Goal: Information Seeking & Learning: Compare options

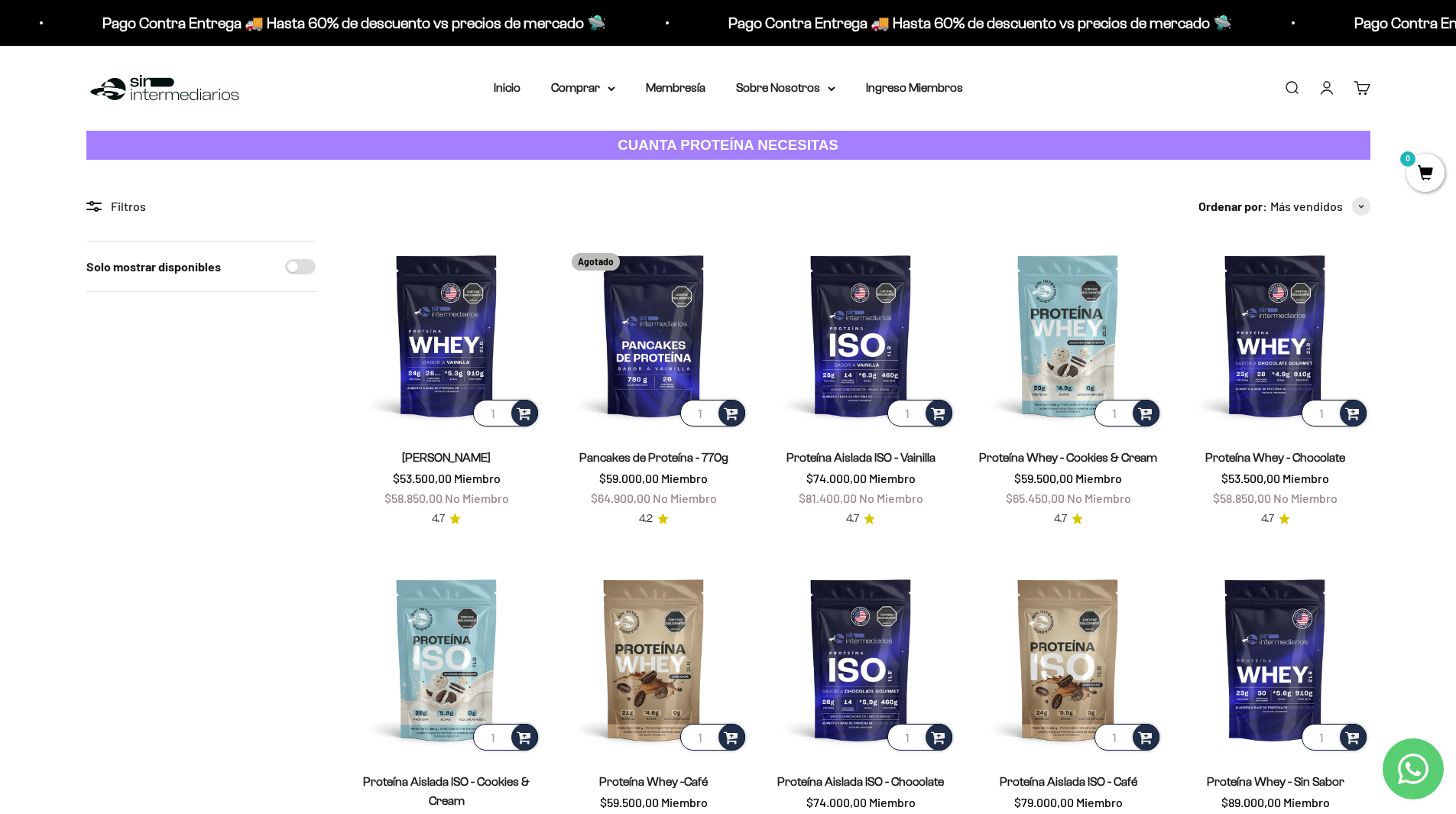
click at [137, 208] on div "Filtros" at bounding box center [200, 206] width 229 height 20
click at [88, 209] on icon at bounding box center [90, 209] width 9 height 2
click at [95, 203] on icon at bounding box center [97, 204] width 9 height 2
click at [113, 203] on div "Filtros" at bounding box center [200, 206] width 229 height 20
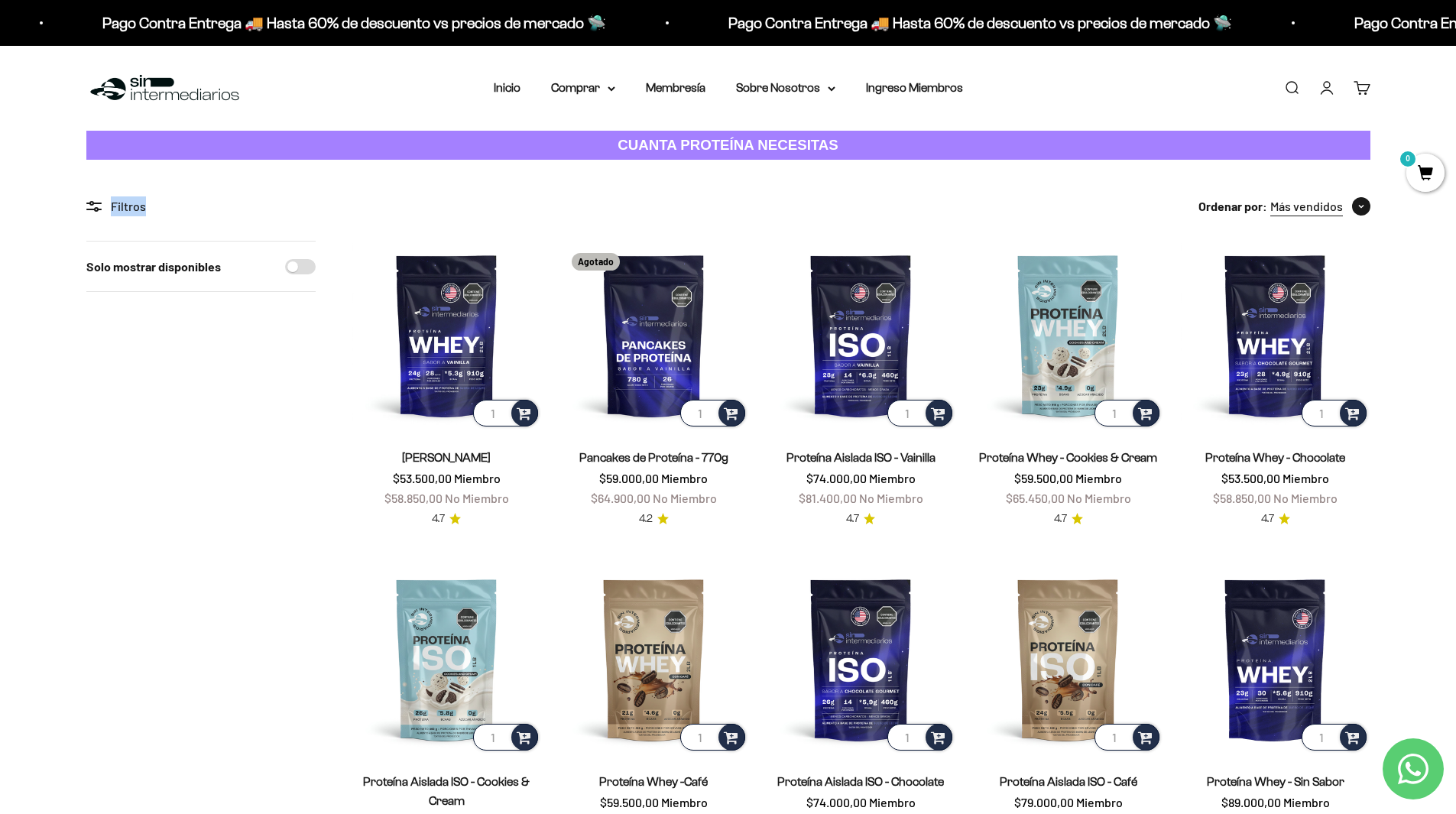
click at [1370, 208] on span "button" at bounding box center [1361, 206] width 18 height 18
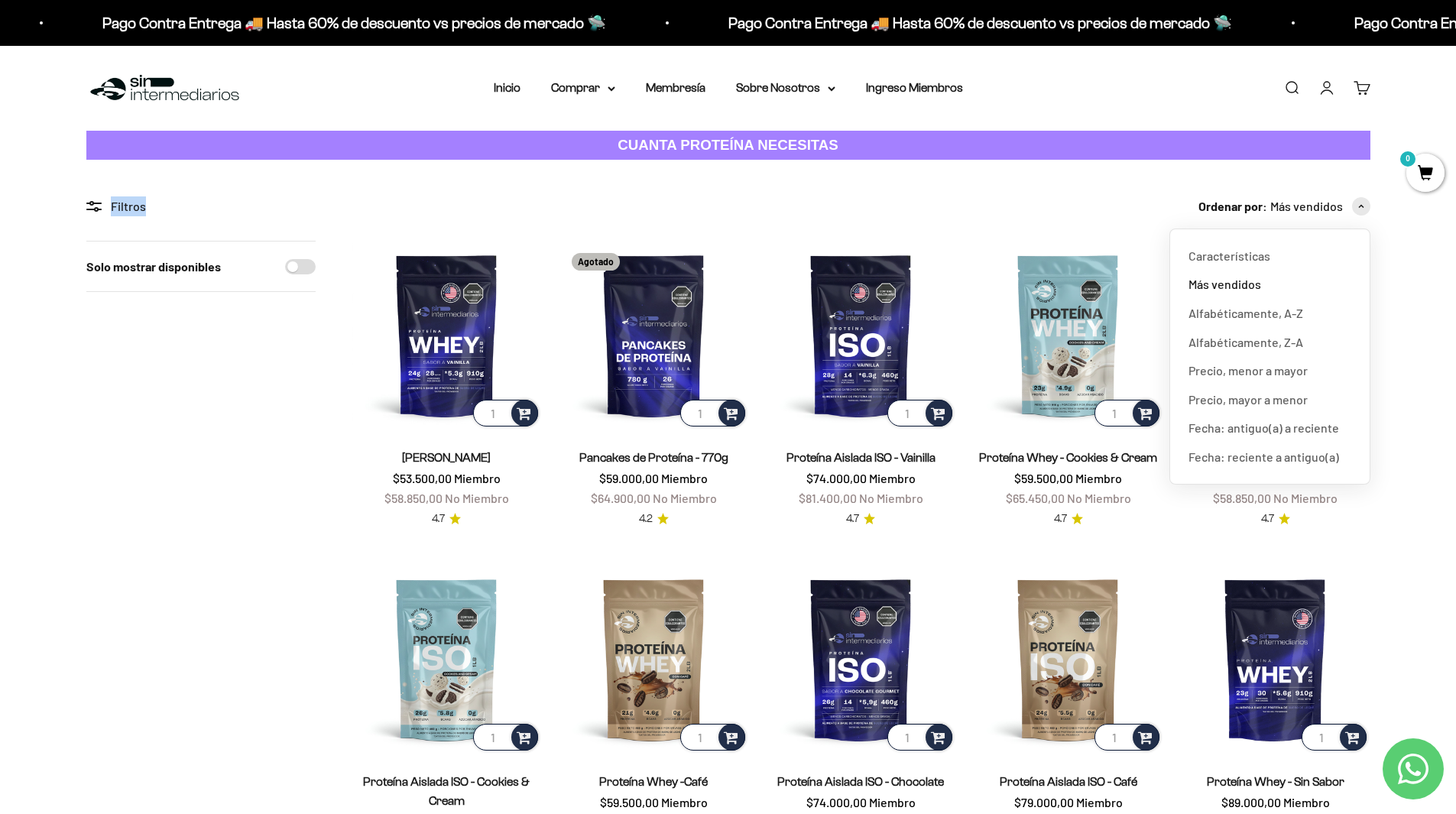
click at [1412, 356] on section "Filtros Ordenar por Características Más vendidos Alfabéticamente, A-Z Alfabétic…" at bounding box center [728, 713] width 1456 height 1108
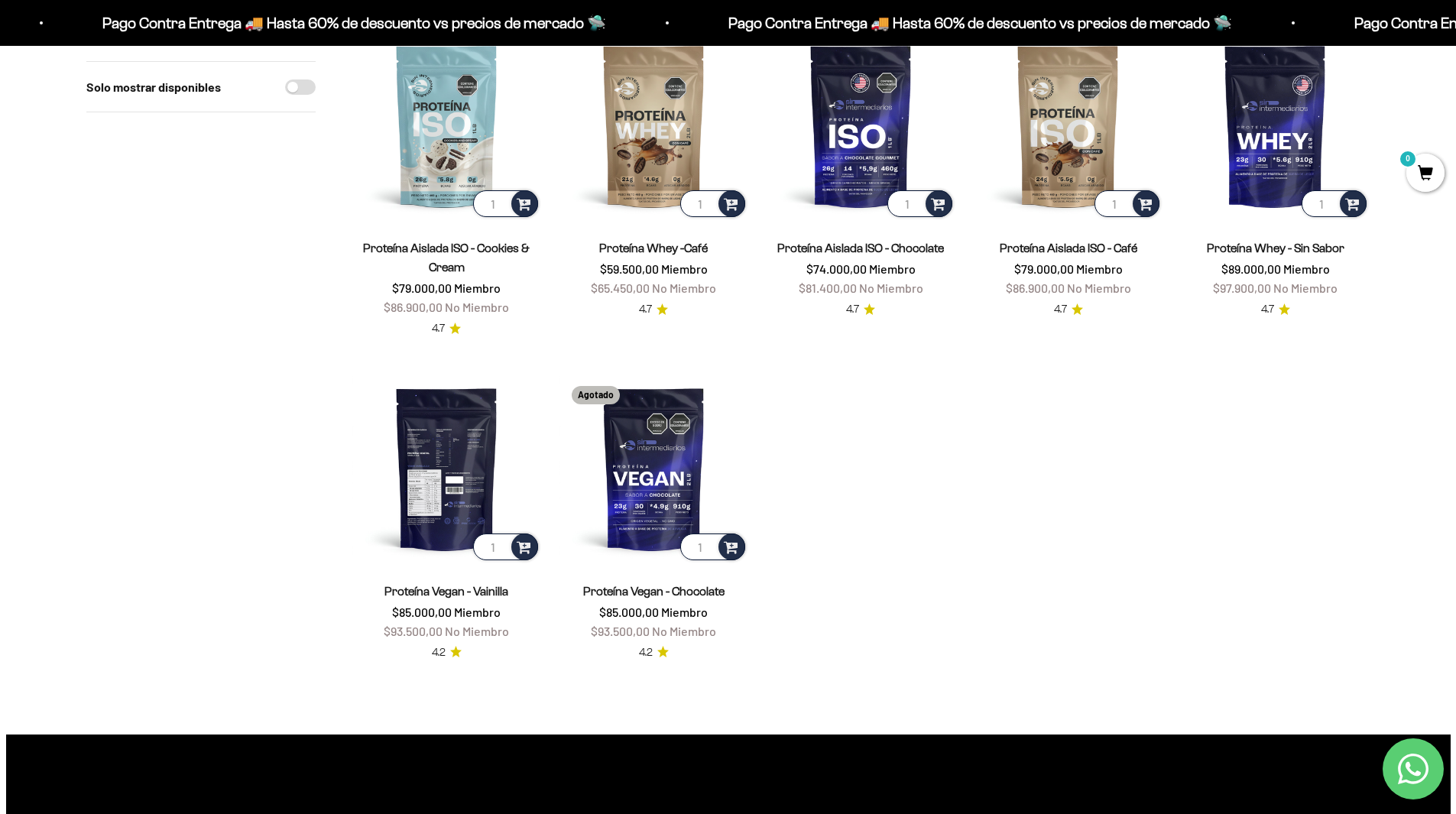
scroll to position [535, 0]
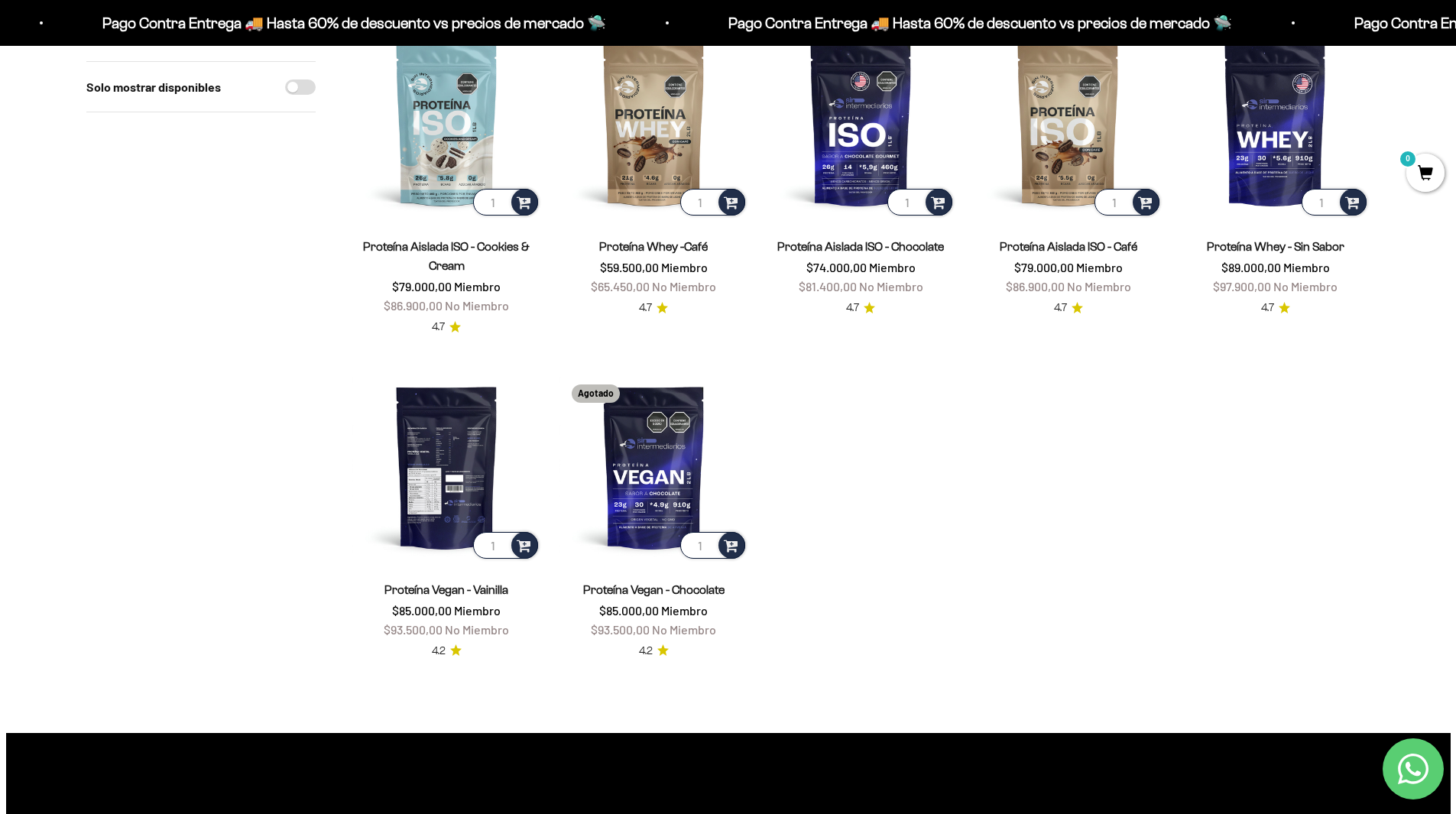
click at [482, 471] on img at bounding box center [446, 467] width 188 height 189
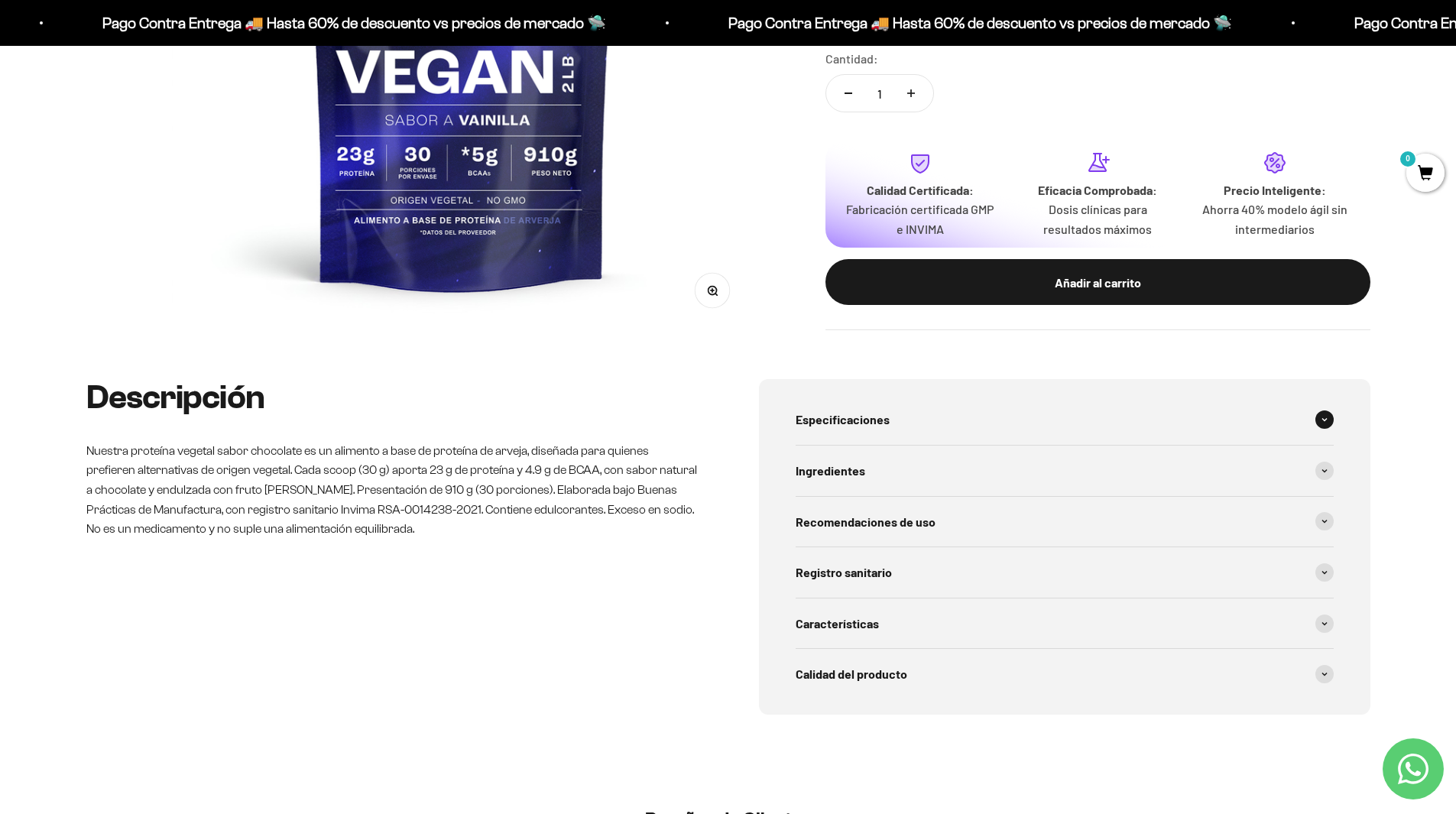
click at [887, 419] on span "Especificaciones" at bounding box center [843, 419] width 94 height 20
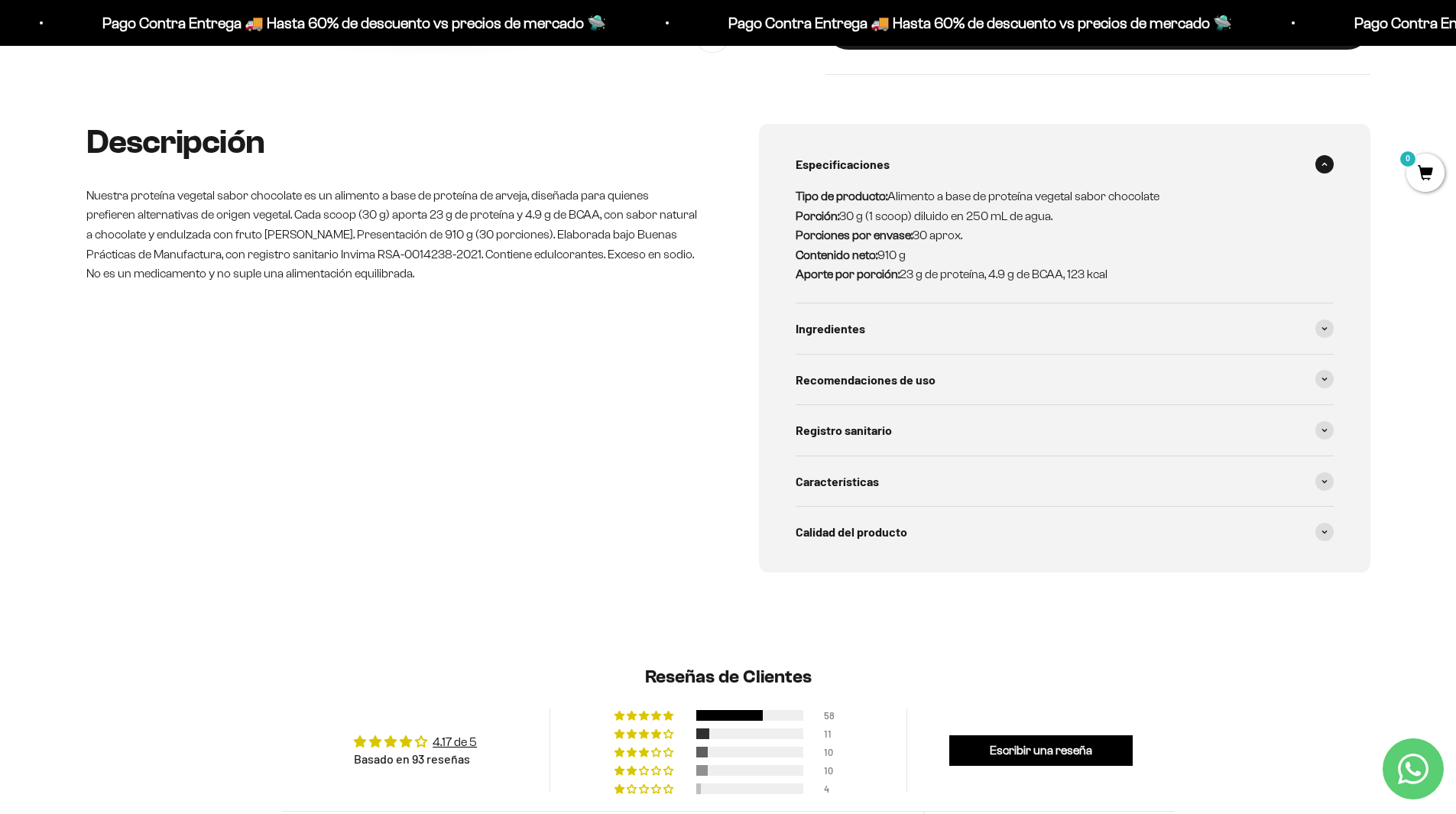
scroll to position [688, 0]
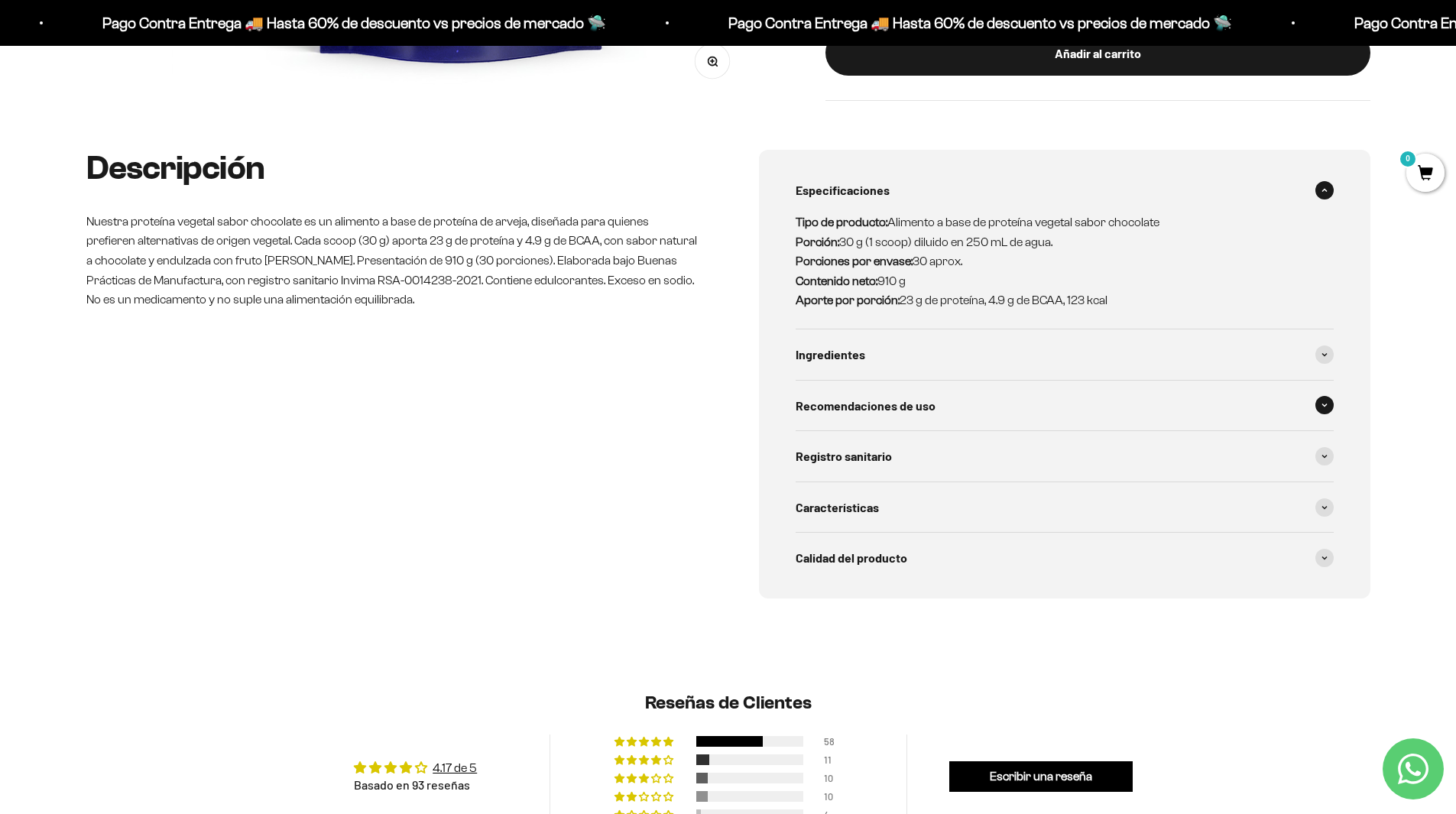
click at [1007, 403] on div "Recomendaciones de uso" at bounding box center [1065, 405] width 538 height 50
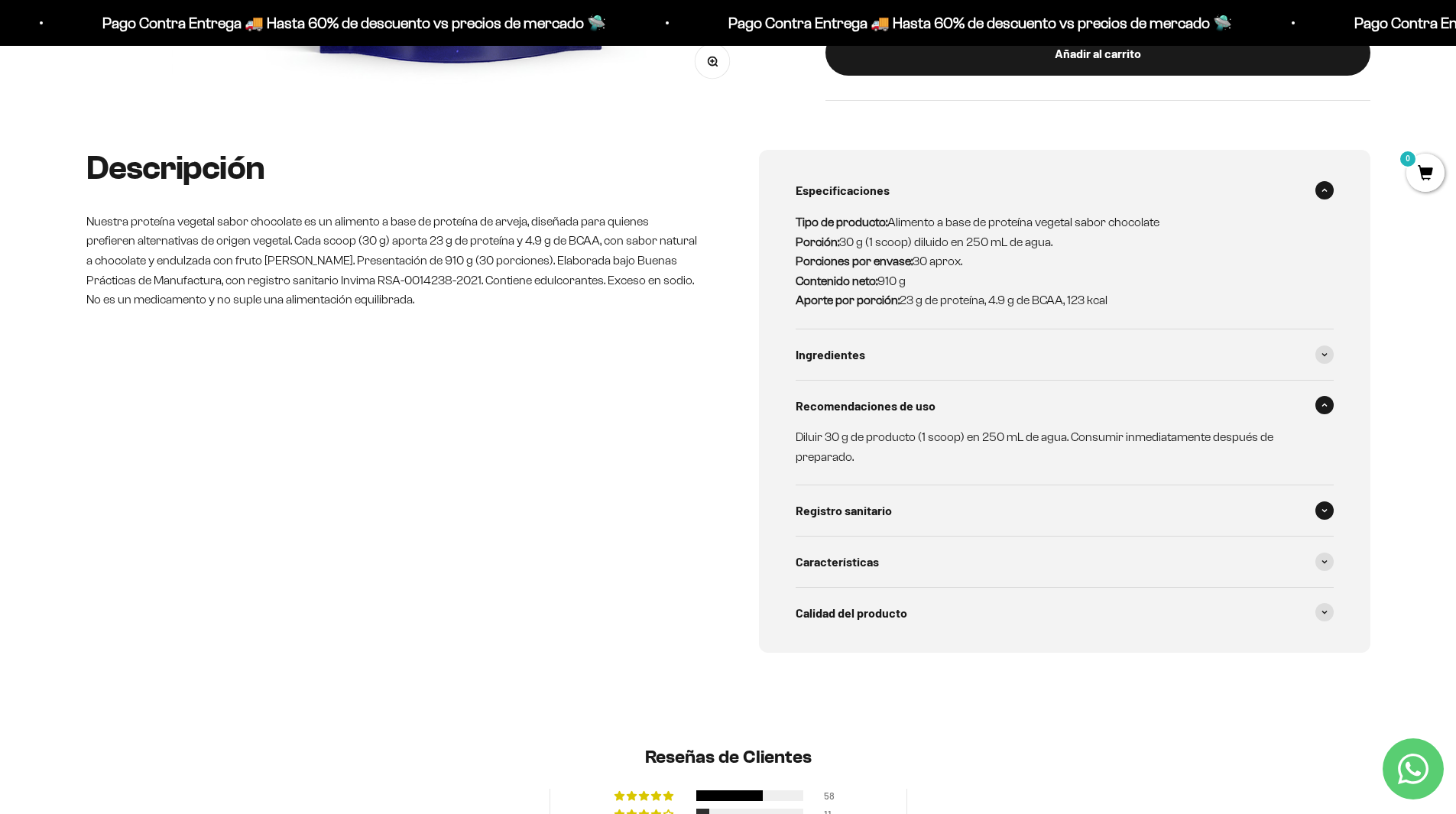
click at [996, 501] on div "Registro sanitario" at bounding box center [1065, 510] width 538 height 50
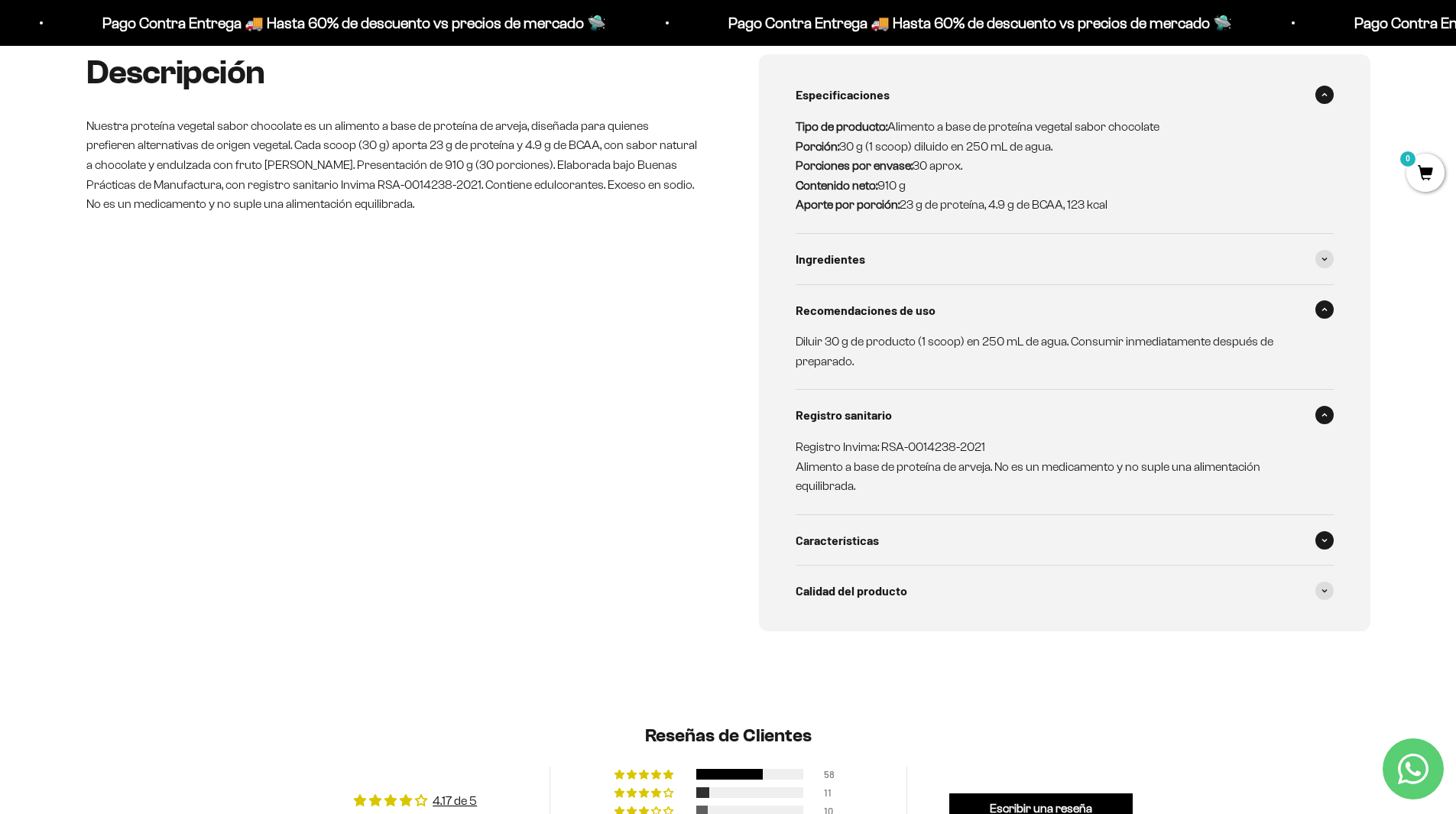
scroll to position [840, 0]
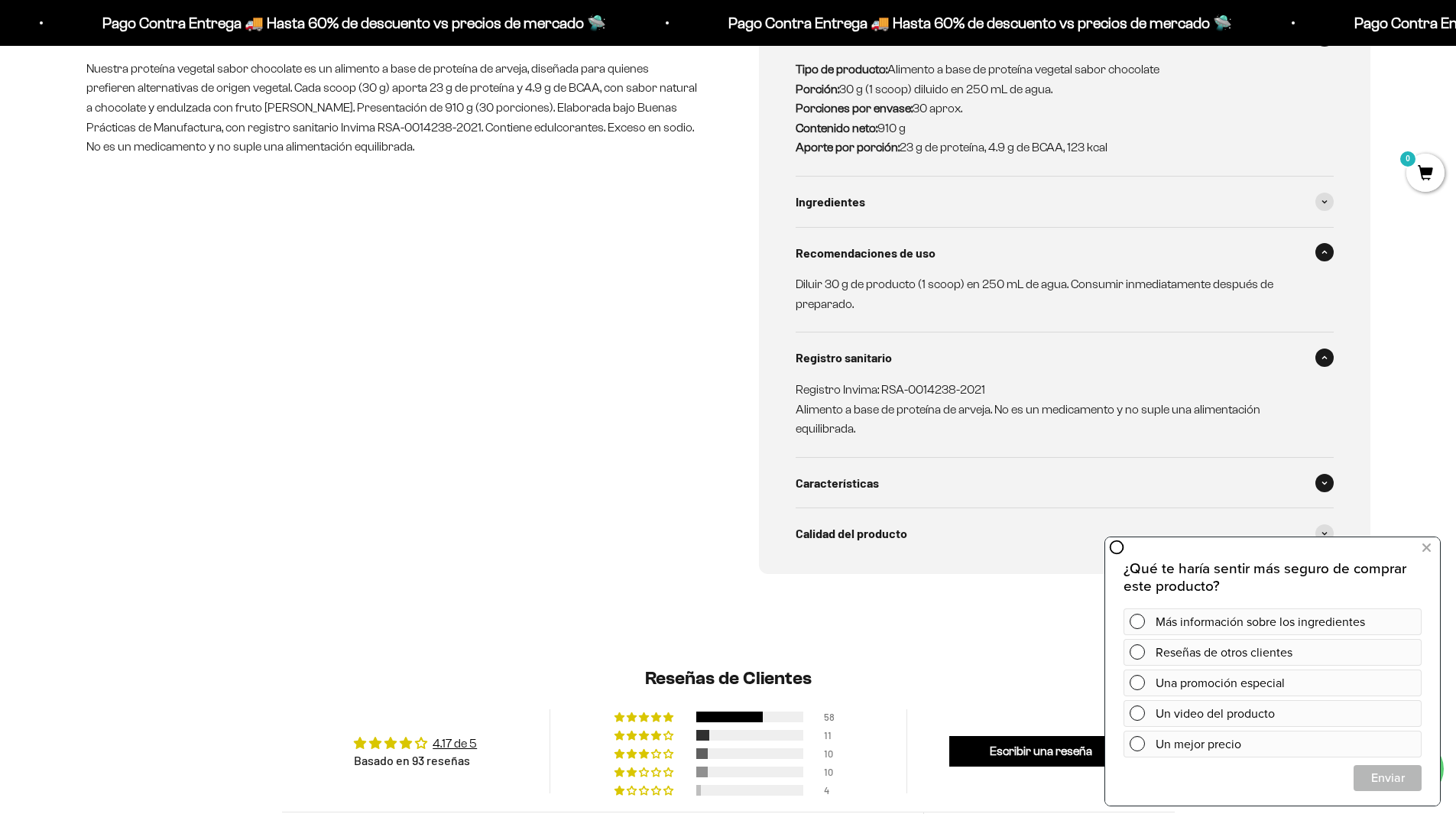
click at [989, 482] on div "Características" at bounding box center [1065, 482] width 538 height 50
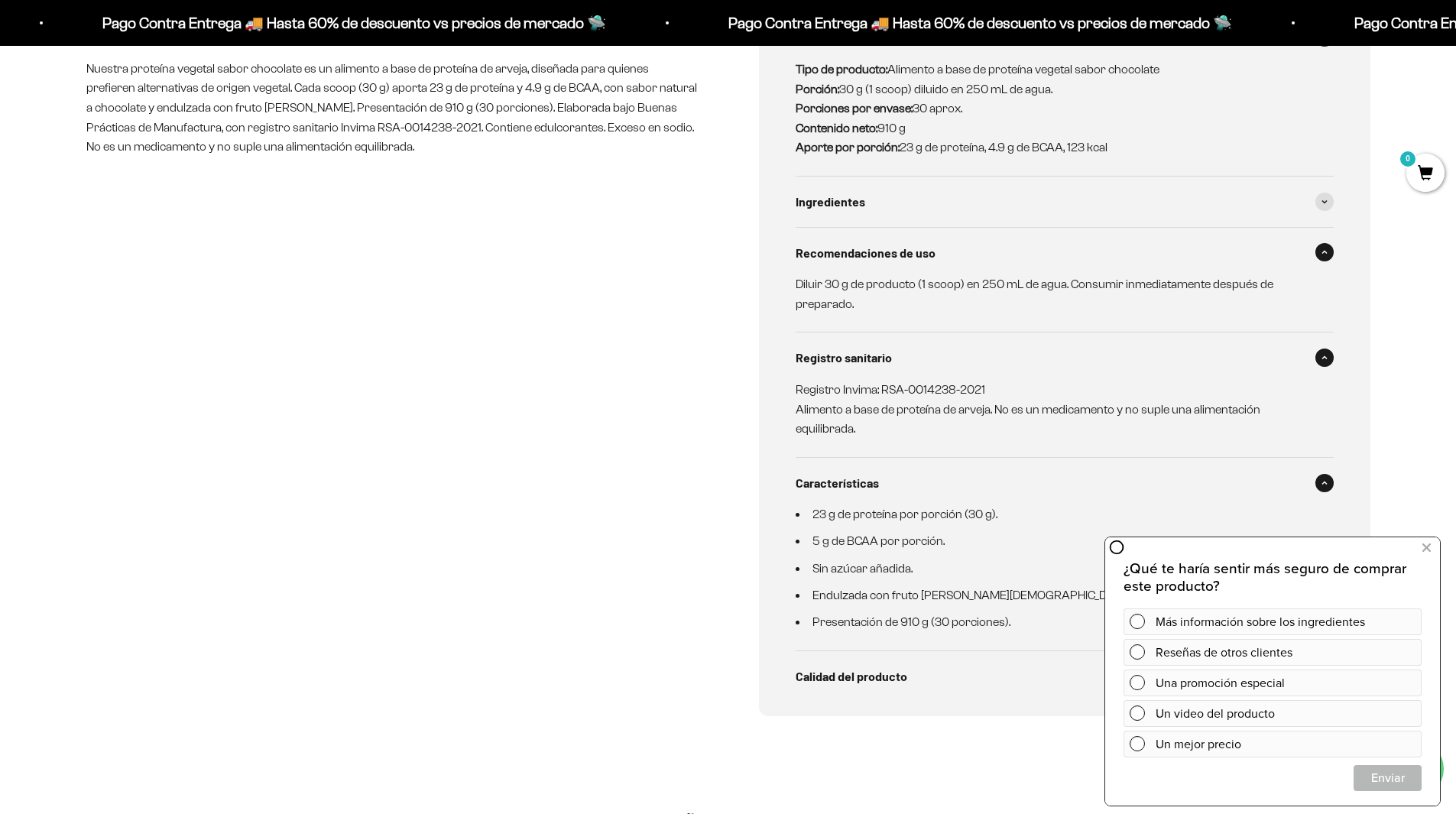
click at [887, 684] on span "Calidad del producto" at bounding box center [851, 676] width 112 height 20
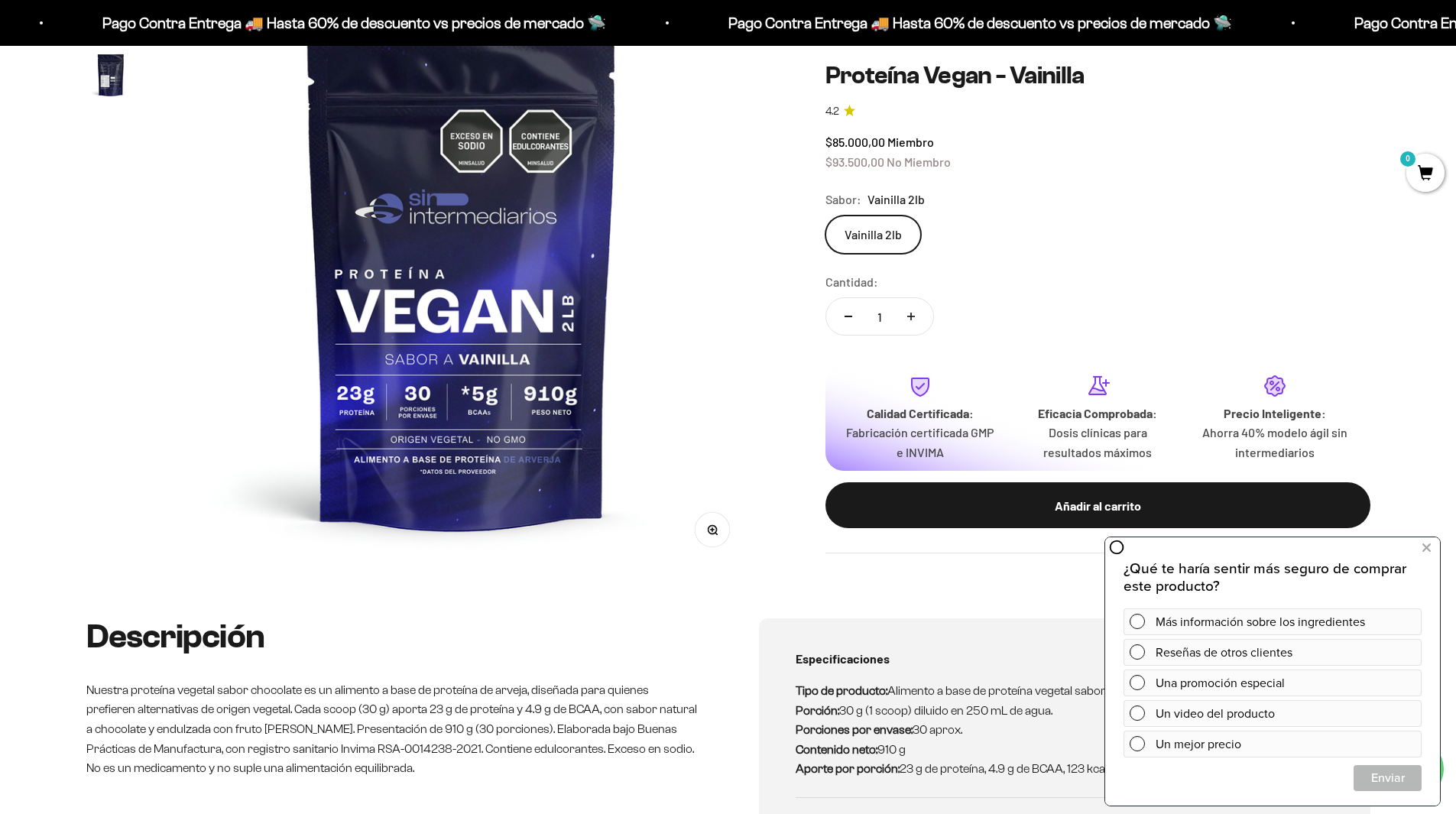
scroll to position [153, 0]
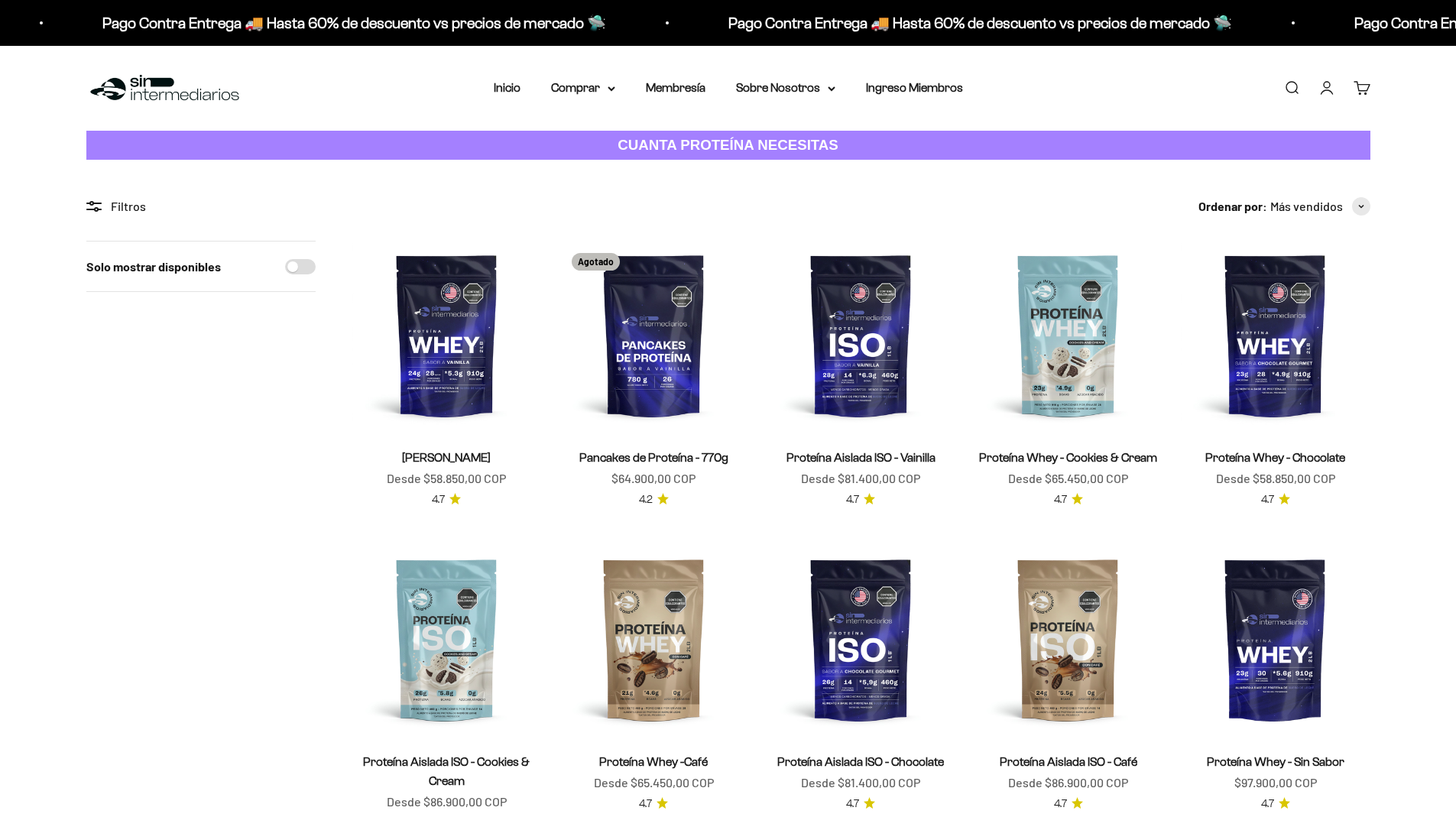
scroll to position [535, 0]
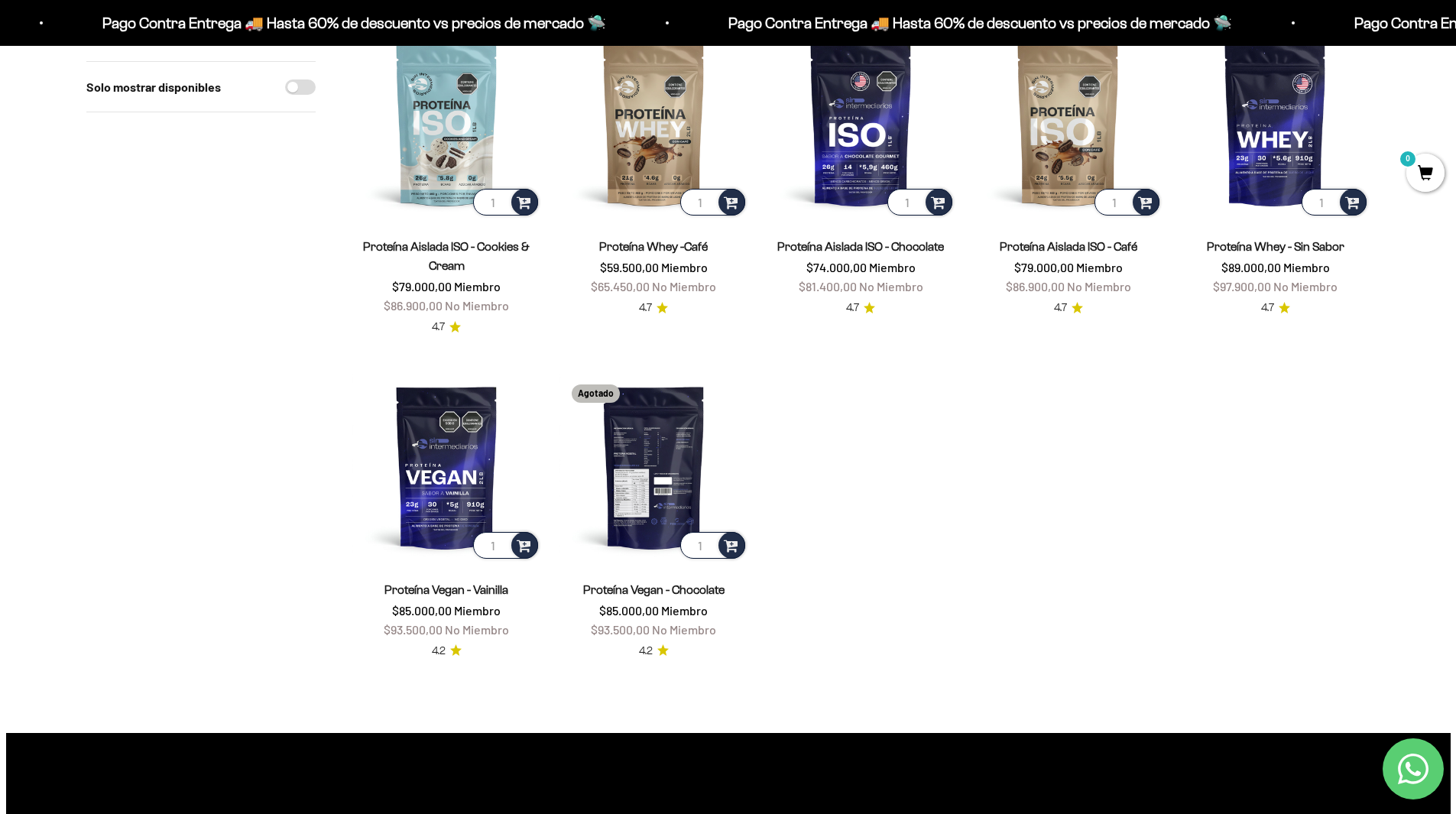
click at [670, 399] on img at bounding box center [653, 467] width 188 height 189
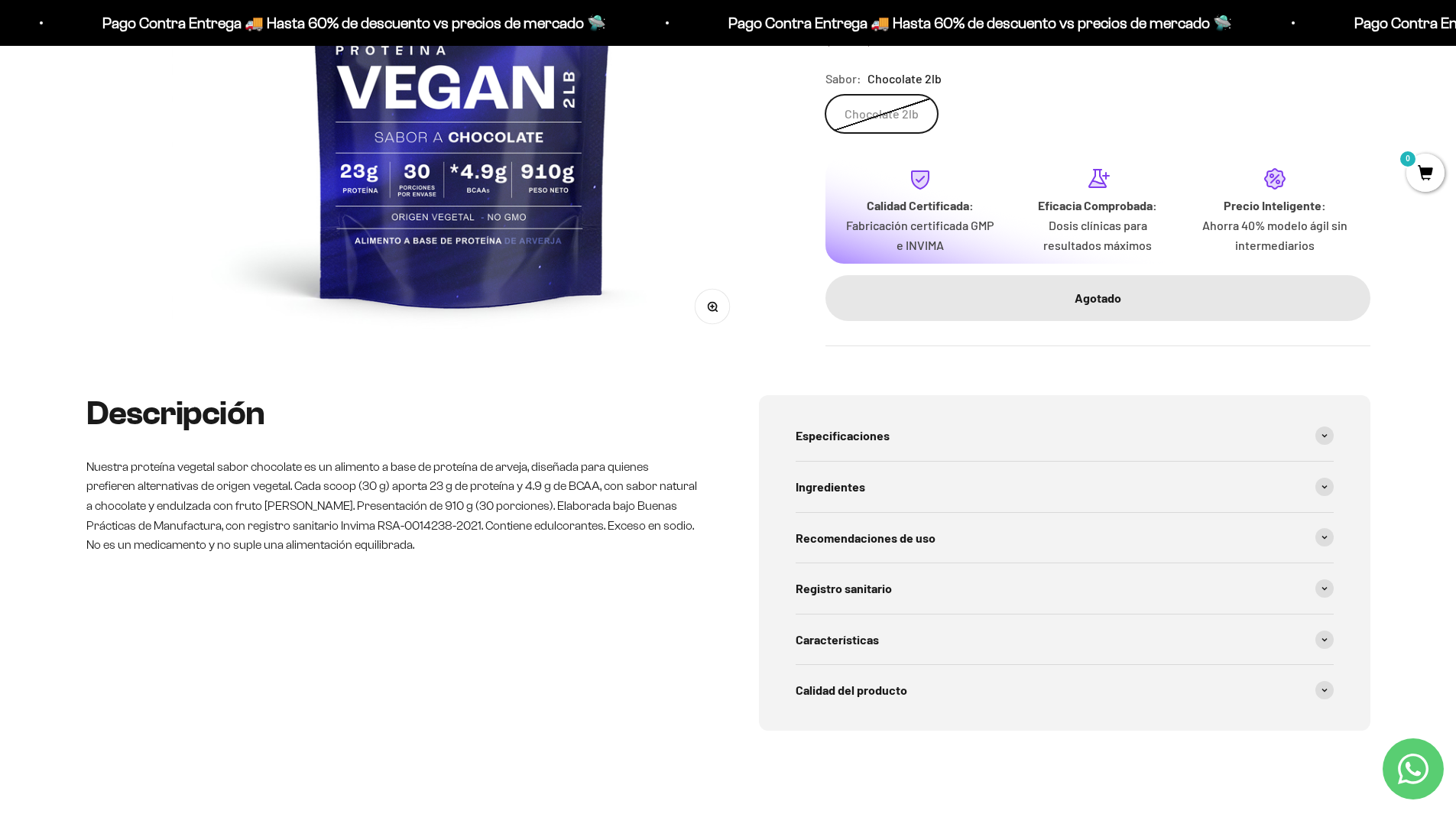
scroll to position [382, 0]
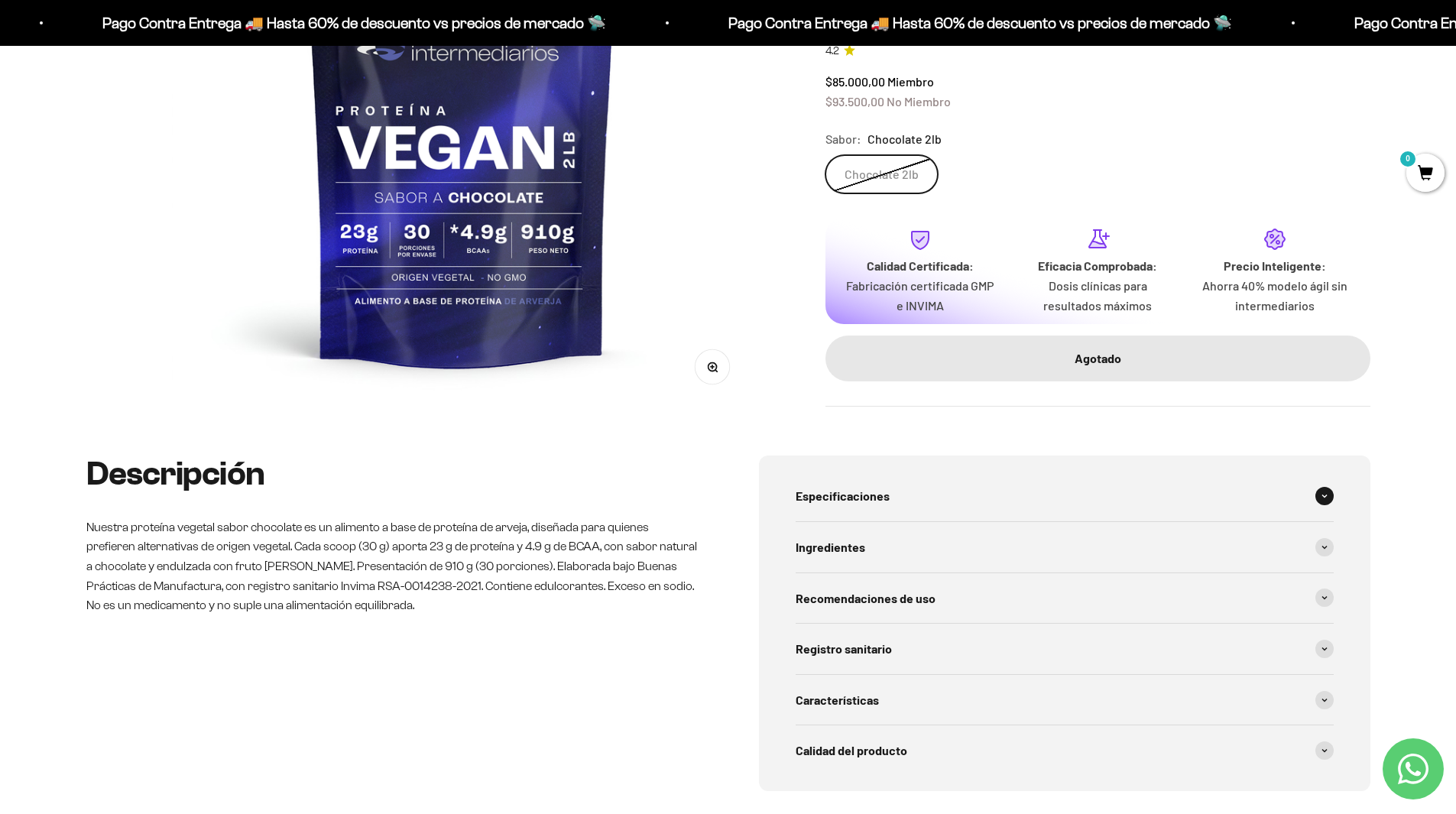
click at [849, 485] on div "Especificaciones" at bounding box center [1065, 495] width 538 height 50
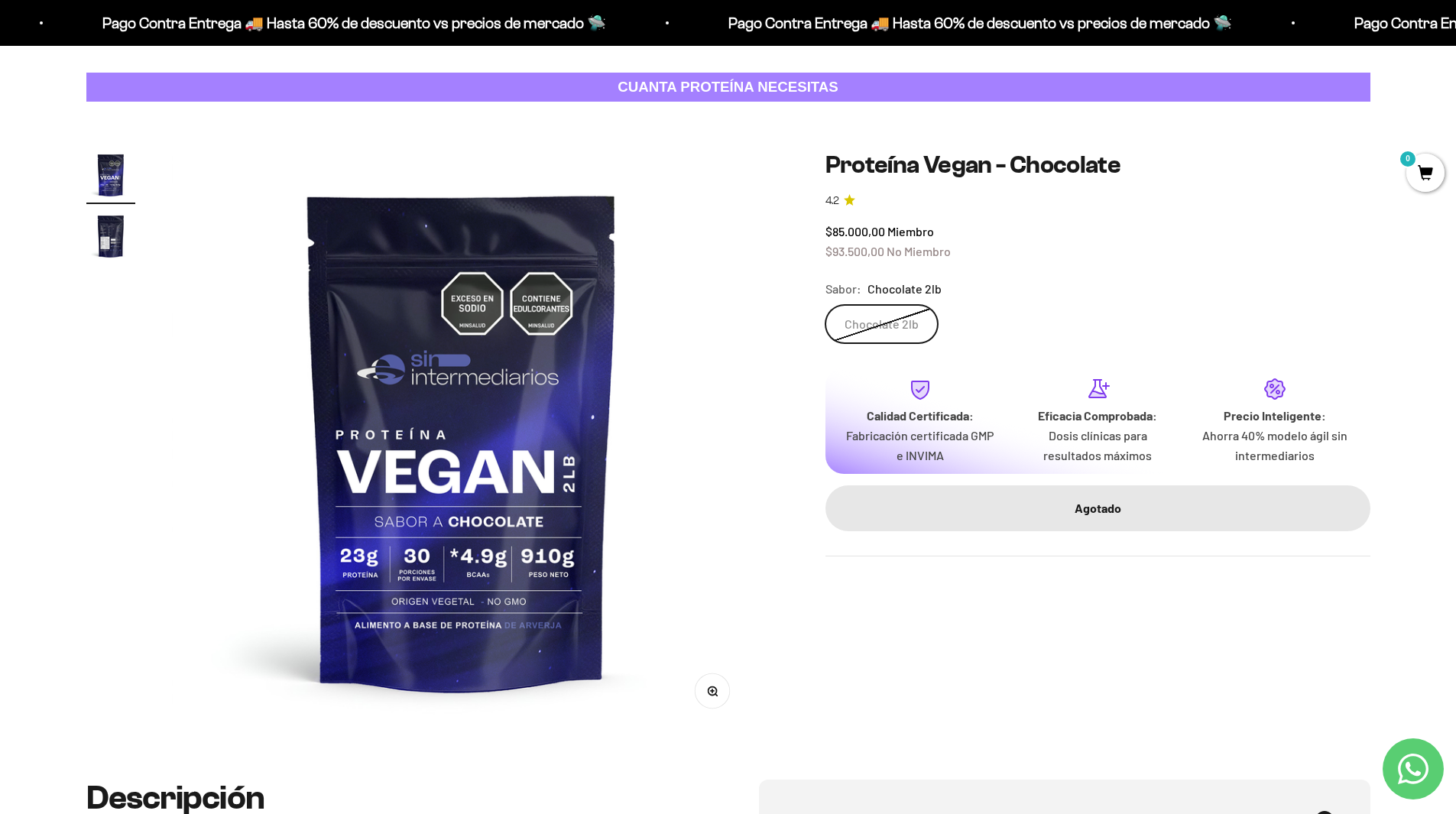
scroll to position [0, 0]
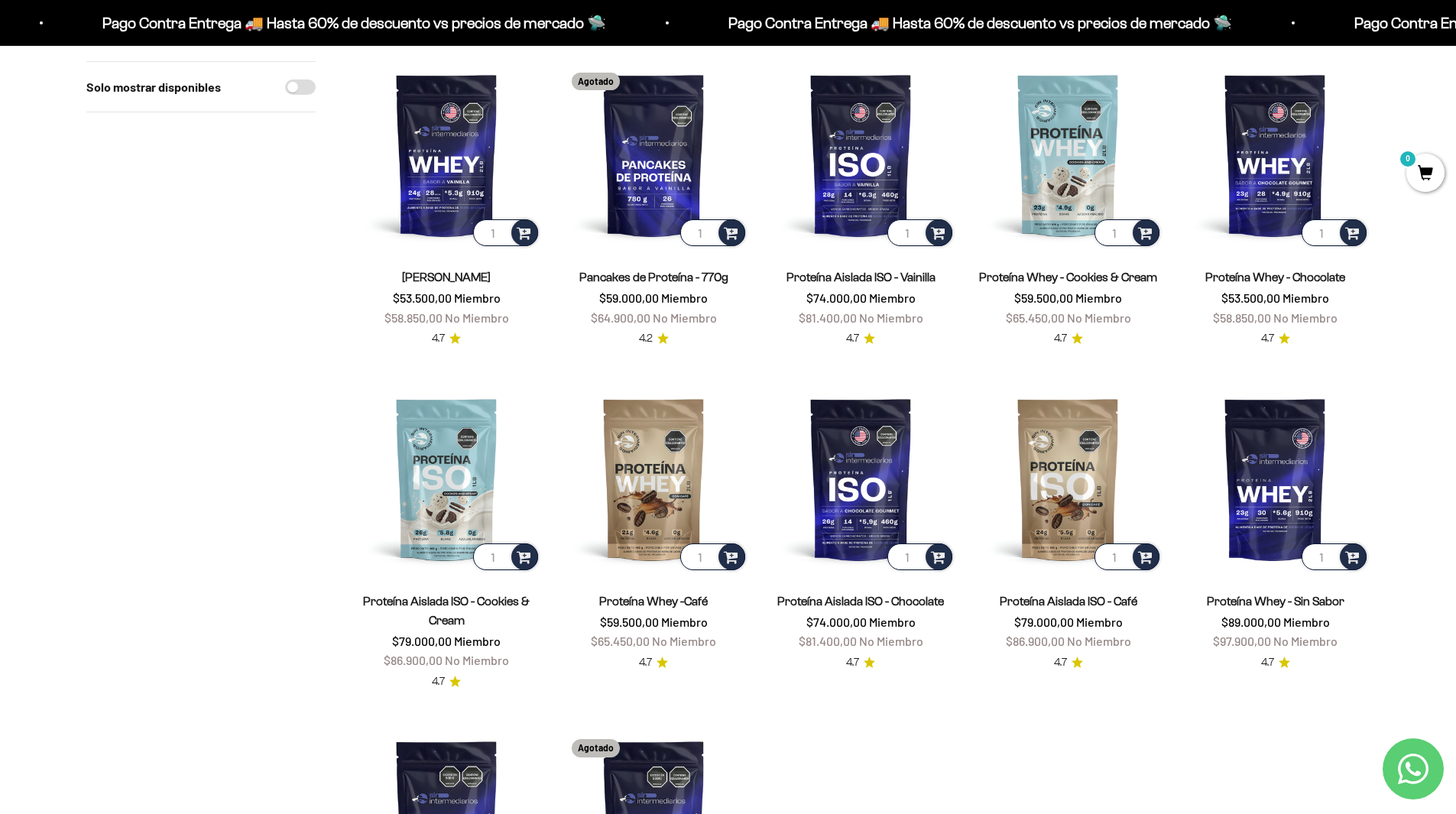
scroll to position [153, 0]
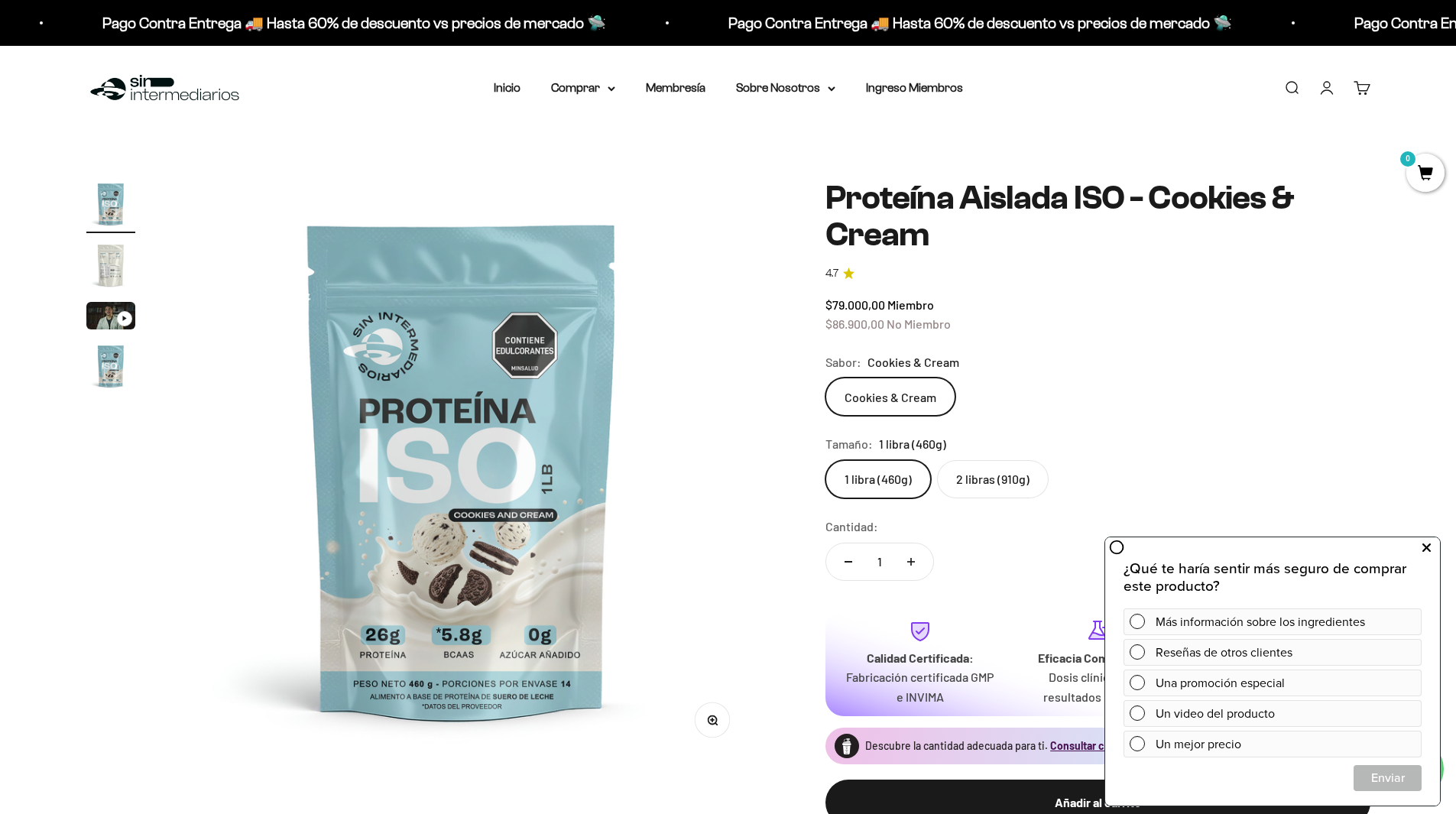
click at [1424, 544] on icon at bounding box center [1426, 548] width 9 height 20
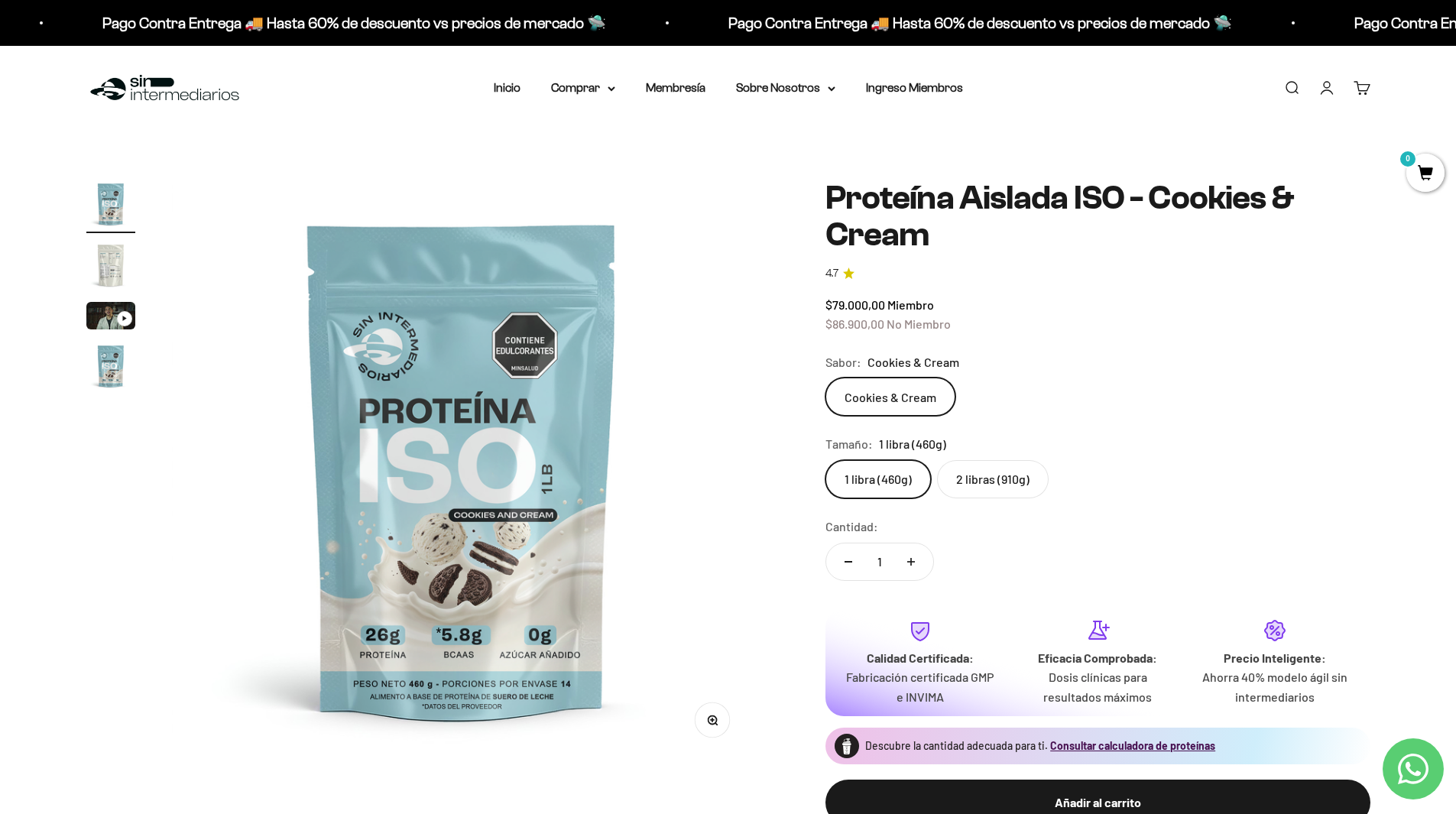
click at [1016, 481] on label "2 libras (910g)" at bounding box center [993, 479] width 112 height 38
click at [825, 460] on input "2 libras (910g)" at bounding box center [824, 459] width 1 height 1
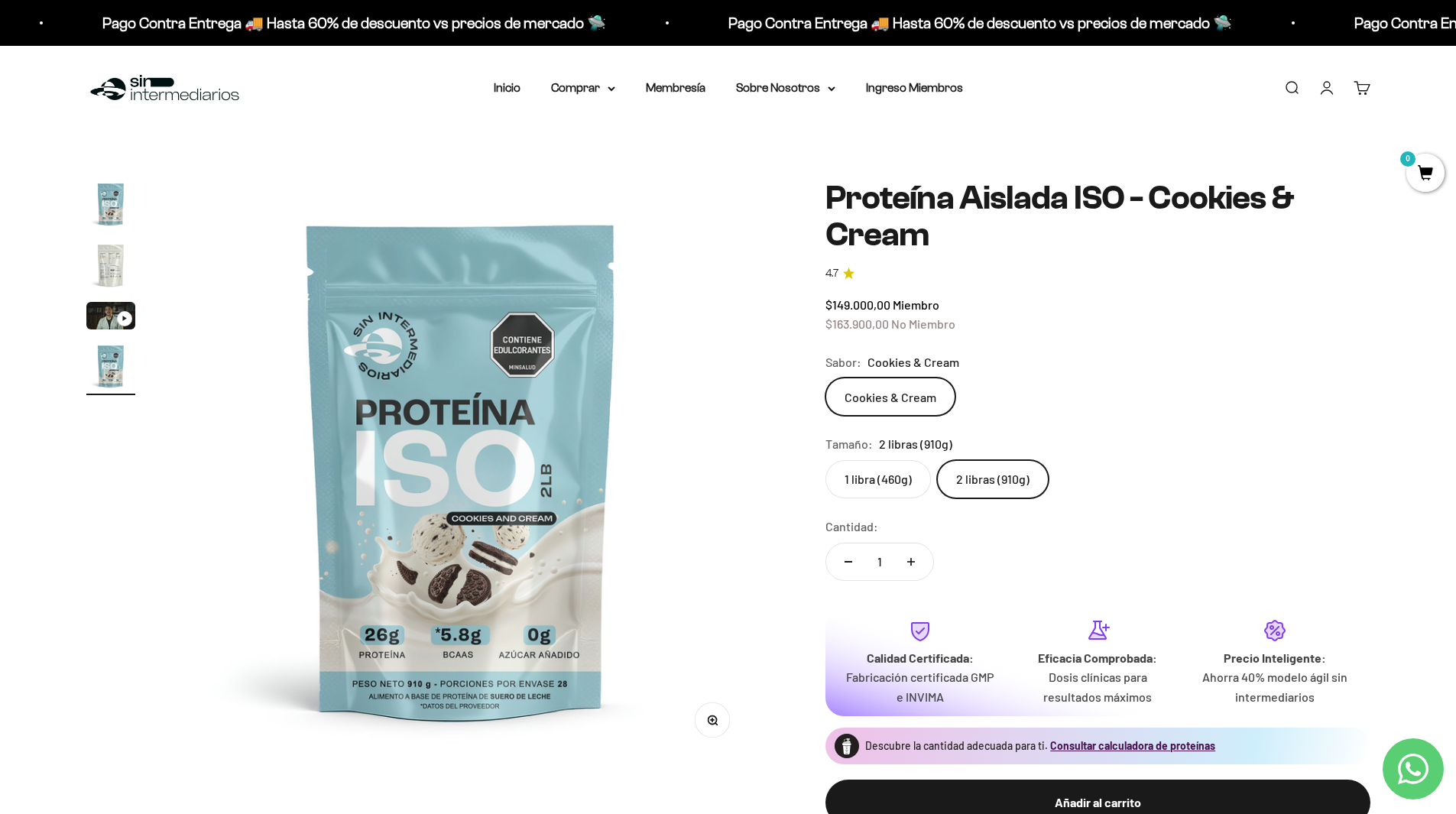
click at [854, 455] on fieldset "Tamaño: 2 libras (910g) 1 libra (460g) 2 libras (910g)" at bounding box center [1097, 466] width 545 height 64
click at [853, 463] on label "1 libra (460g)" at bounding box center [878, 479] width 105 height 38
click at [825, 460] on input "1 libra (460g)" at bounding box center [824, 459] width 1 height 1
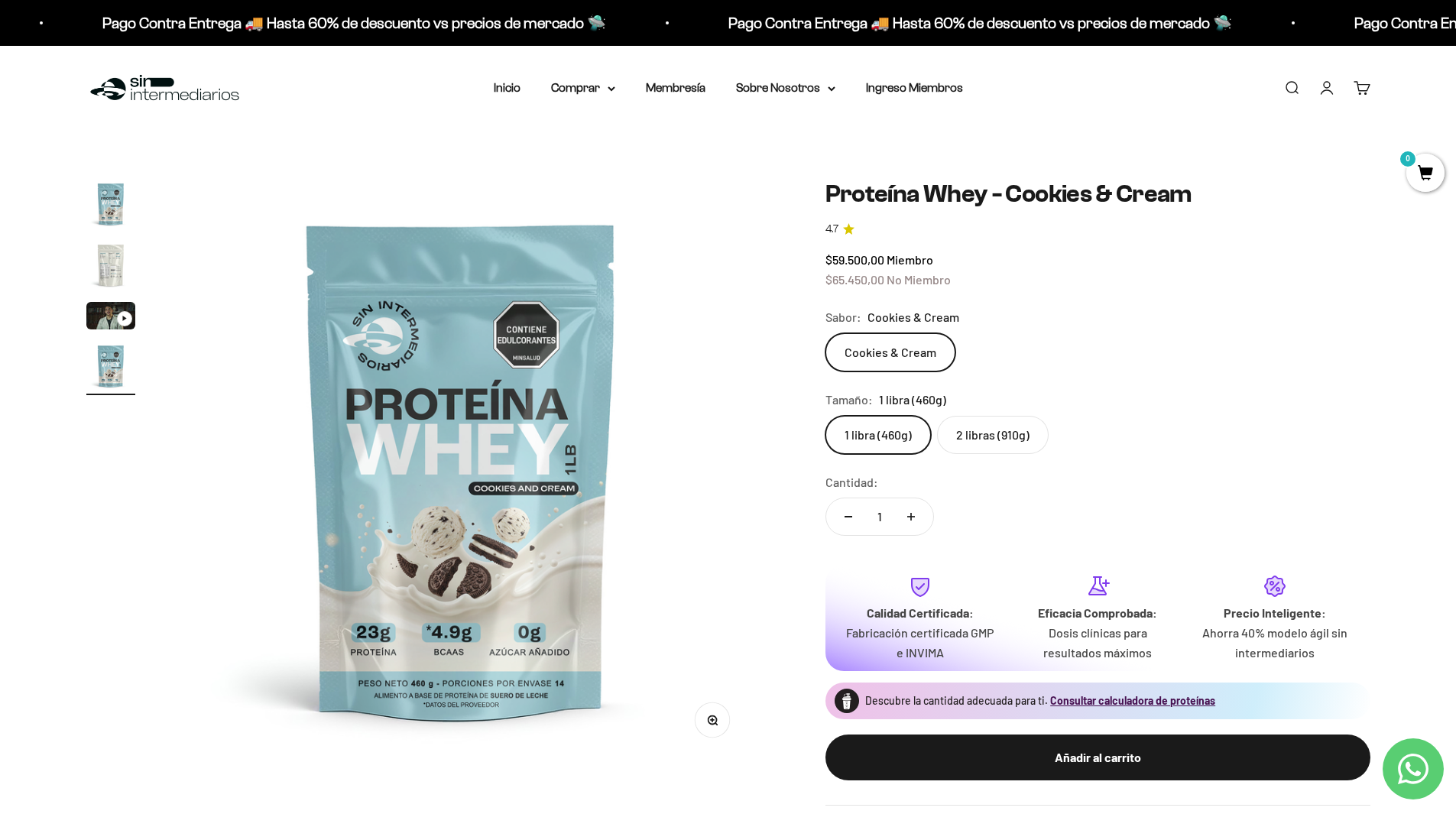
click at [974, 438] on label "2 libras (910g)" at bounding box center [993, 435] width 112 height 38
click at [825, 415] on input "2 libras (910g)" at bounding box center [824, 415] width 1 height 1
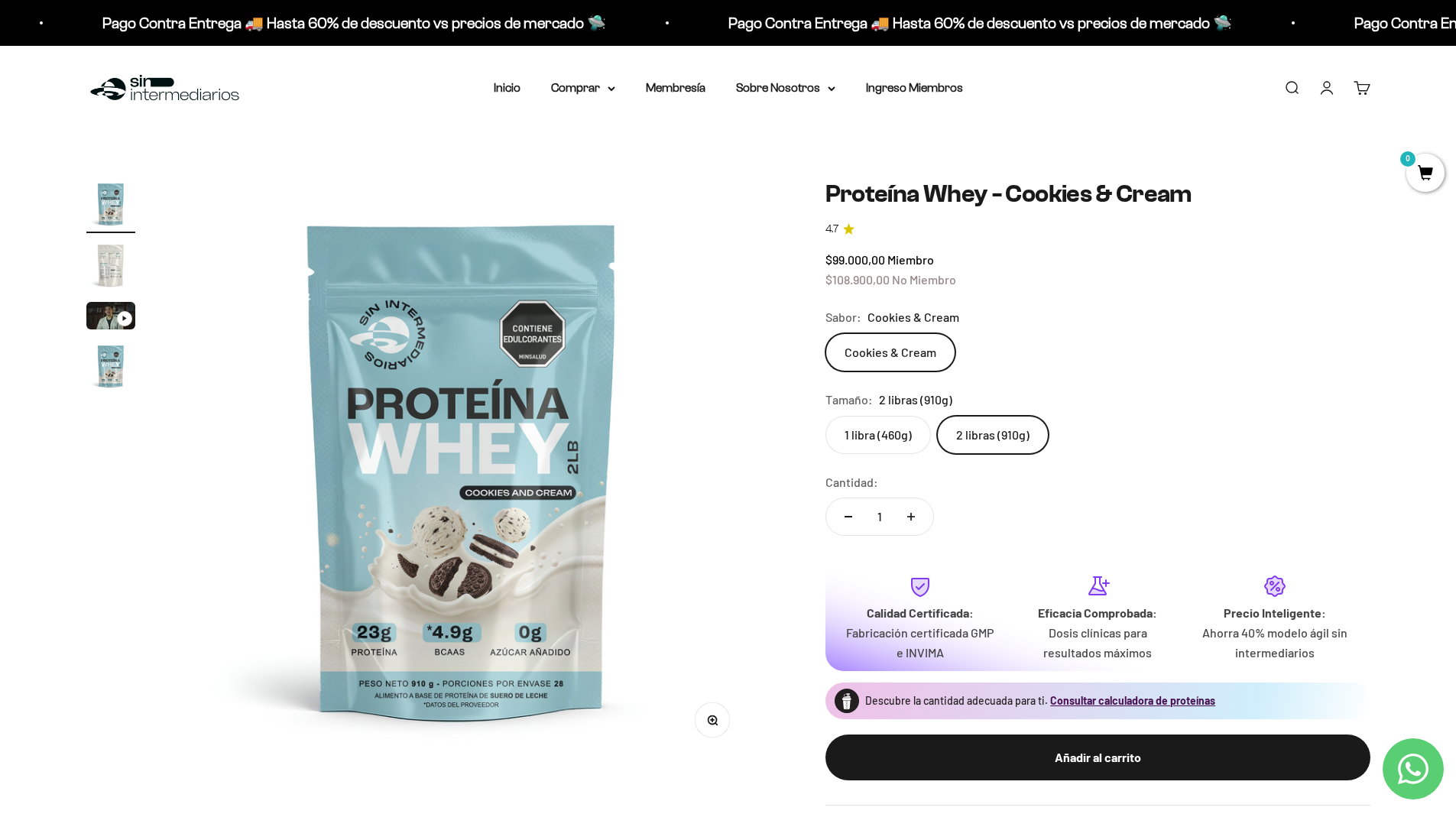
click at [892, 428] on label "1 libra (460g)" at bounding box center [878, 435] width 105 height 38
click at [825, 415] on input "1 libra (460g)" at bounding box center [824, 415] width 1 height 1
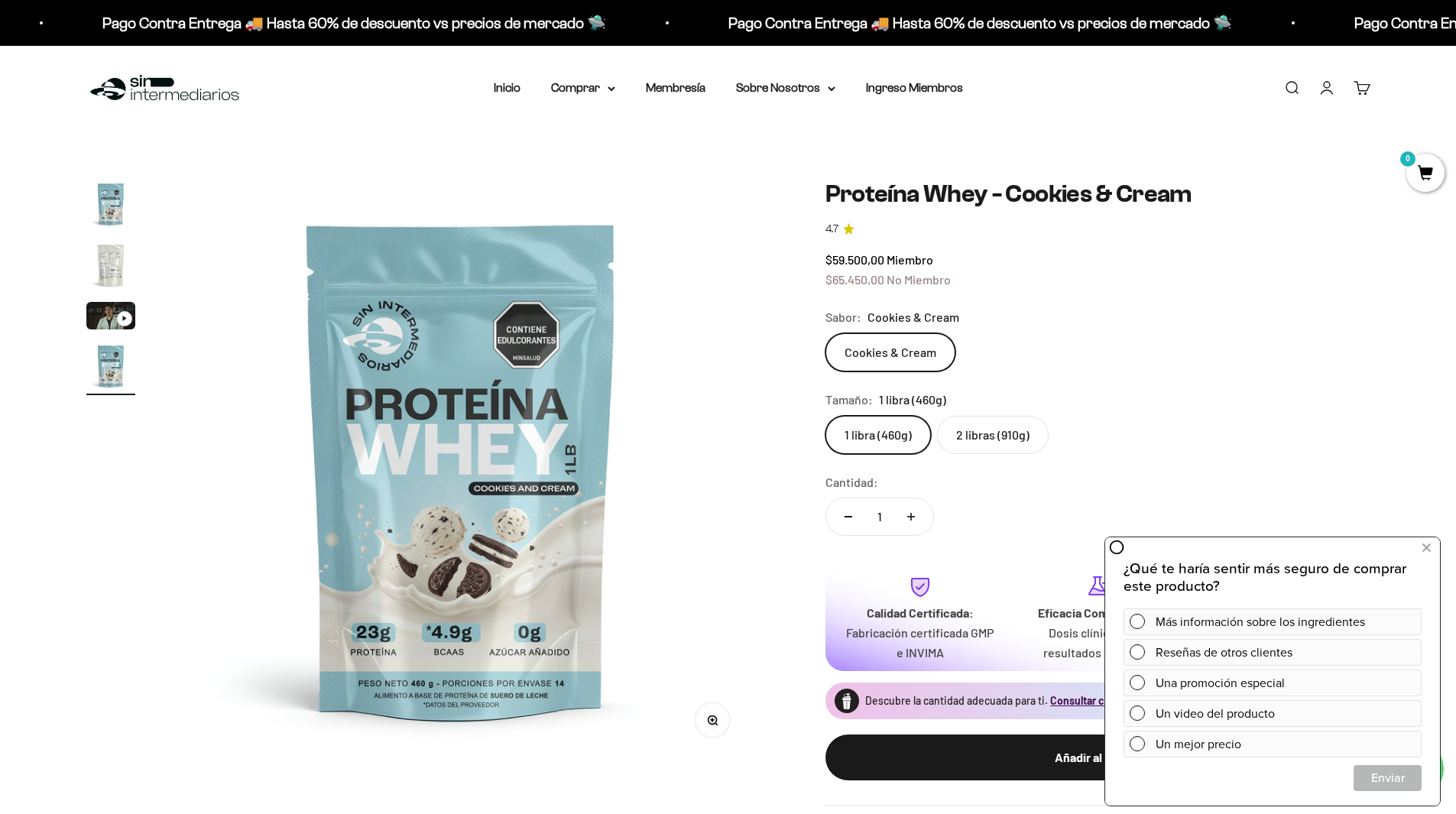
click at [1002, 445] on label "2 libras (910g)" at bounding box center [993, 435] width 112 height 38
click at [825, 415] on input "2 libras (910g)" at bounding box center [824, 415] width 1 height 1
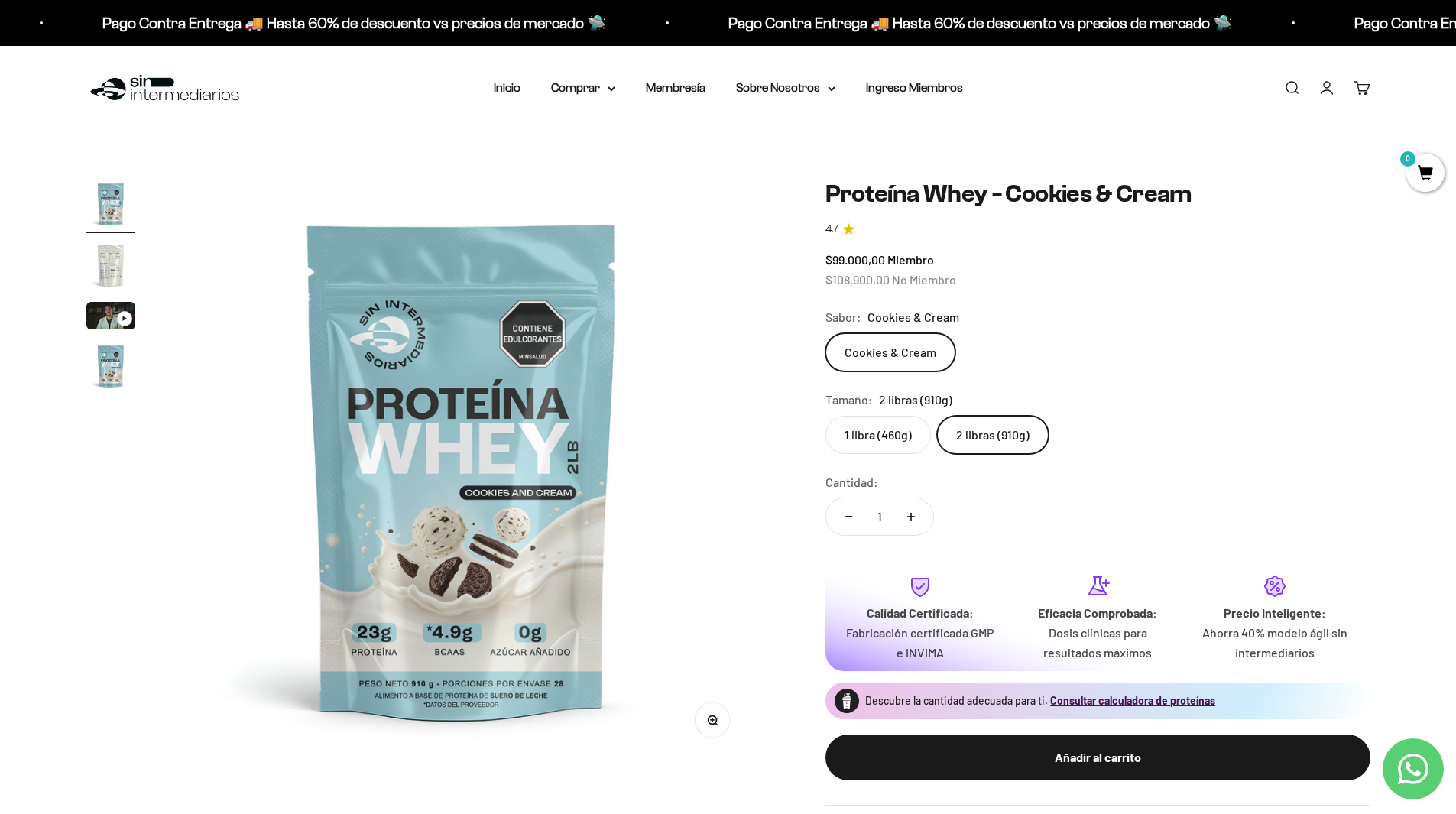
click at [846, 423] on label "1 libra (460g)" at bounding box center [878, 435] width 105 height 38
click at [825, 415] on input "1 libra (460g)" at bounding box center [824, 415] width 1 height 1
